Goal: Information Seeking & Learning: Learn about a topic

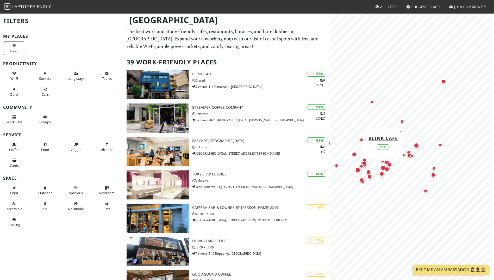
click at [150, 34] on p "The best work and study-friendly cafes, restaurants, libraries, and hotel lobbi…" at bounding box center [227, 39] width 200 height 22
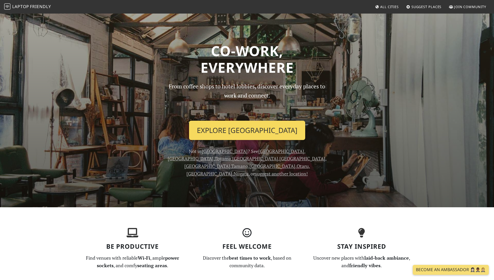
click at [246, 134] on link "Explore [GEOGRAPHIC_DATA]" at bounding box center [247, 130] width 116 height 19
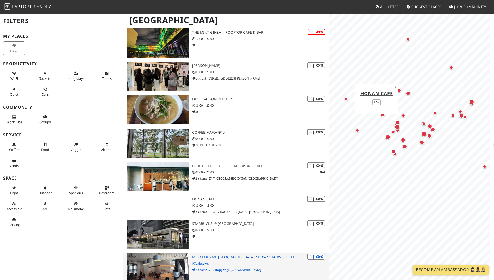
scroll to position [1115, 0]
